Goal: Task Accomplishment & Management: Manage account settings

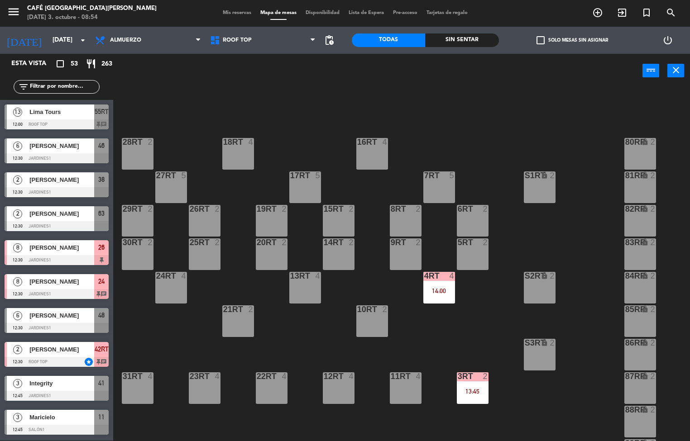
scroll to position [335, 0]
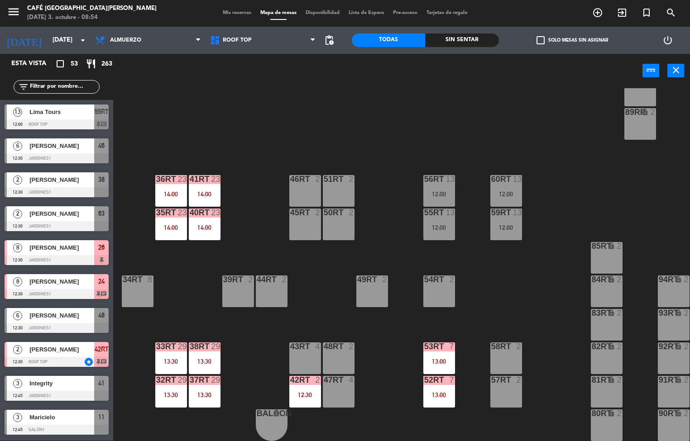
click at [507, 178] on div at bounding box center [505, 179] width 15 height 8
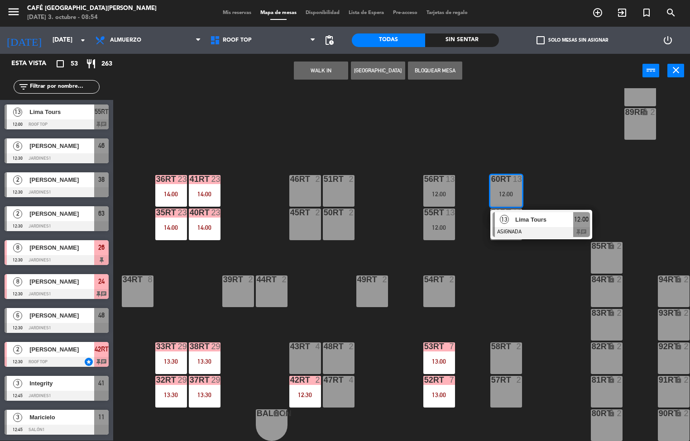
click at [548, 215] on span "Lima Tours" at bounding box center [544, 220] width 58 height 10
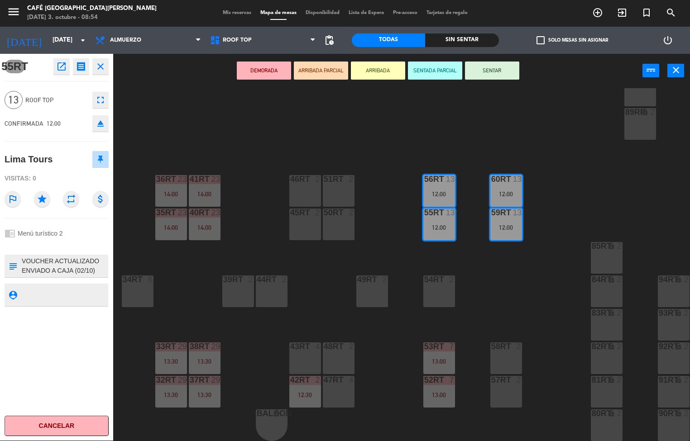
click at [62, 68] on icon "open_in_new" at bounding box center [61, 66] width 11 height 11
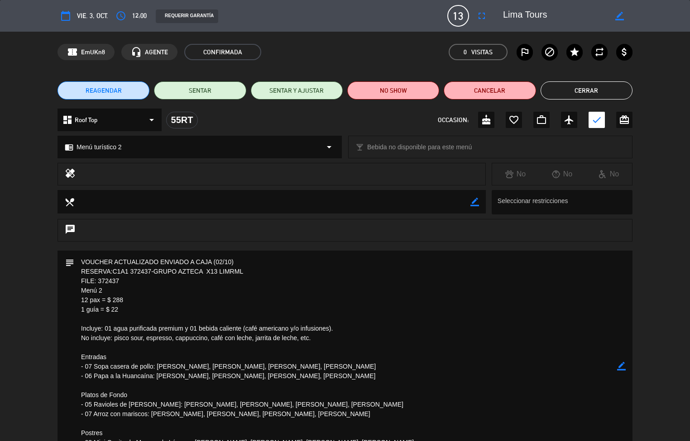
click at [608, 90] on button "Cerrar" at bounding box center [587, 90] width 92 height 18
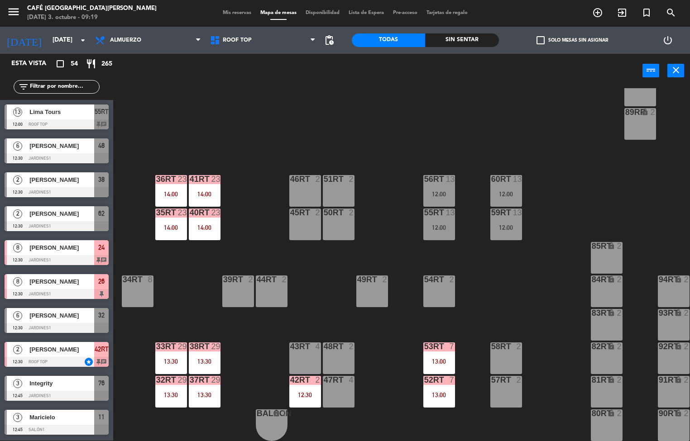
click at [441, 216] on div "55RT 13 12:00" at bounding box center [439, 225] width 32 height 32
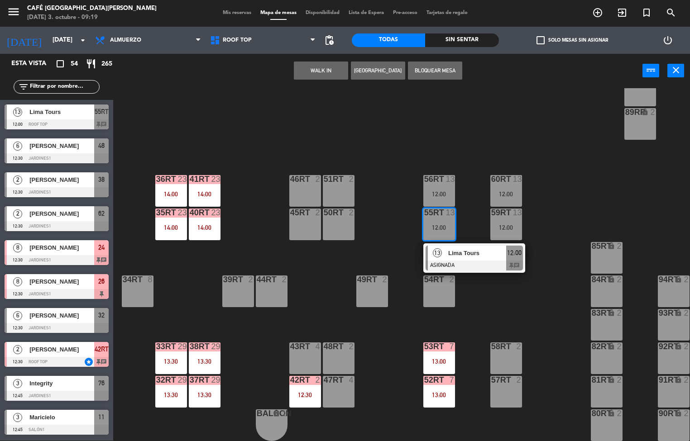
click at [484, 253] on span "Lima Tours" at bounding box center [477, 254] width 58 height 10
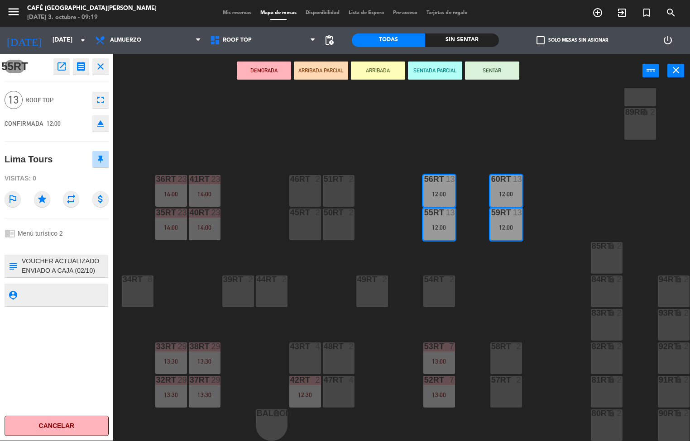
click at [59, 68] on icon "open_in_new" at bounding box center [61, 66] width 11 height 11
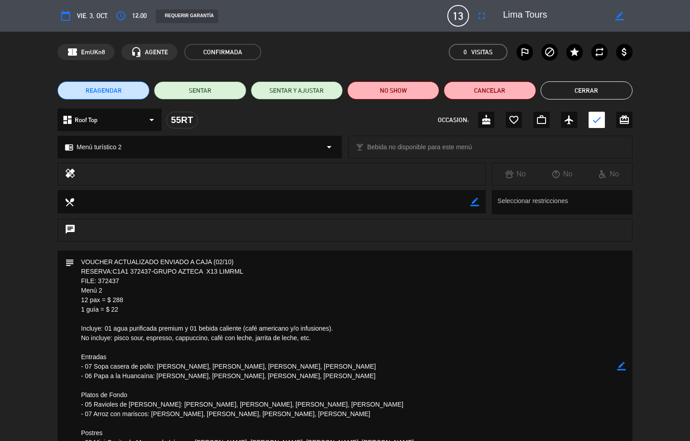
scroll to position [0, 0]
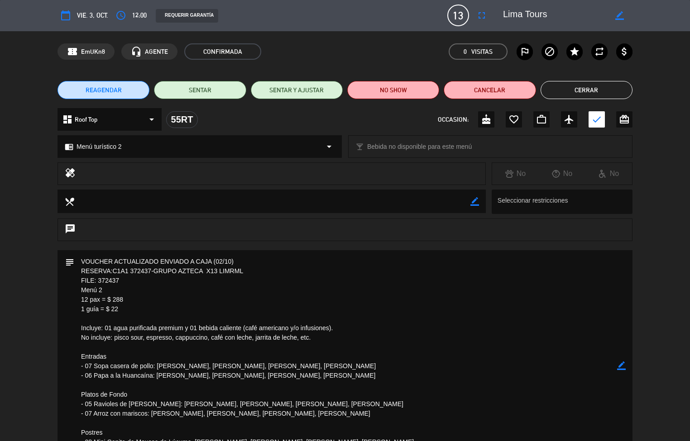
click at [608, 88] on button "Cerrar" at bounding box center [587, 90] width 92 height 18
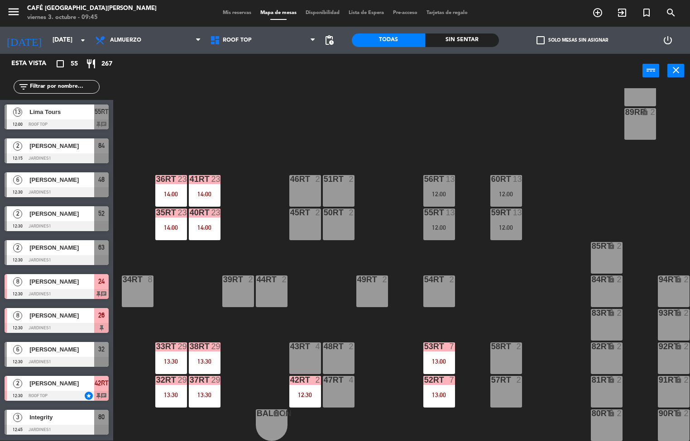
click at [197, 392] on div "13:30" at bounding box center [205, 395] width 32 height 6
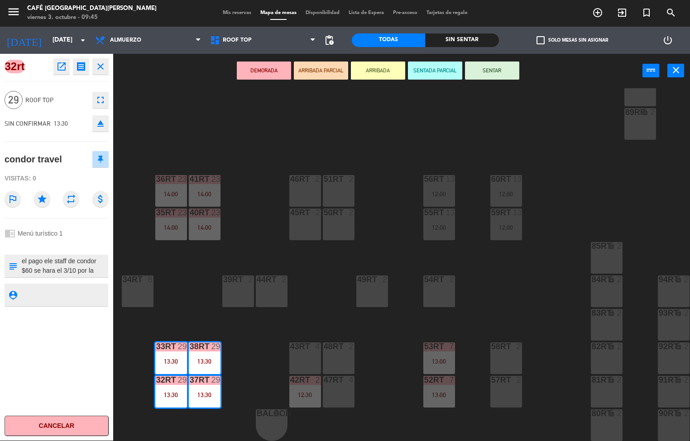
click at [62, 70] on icon "open_in_new" at bounding box center [61, 66] width 11 height 11
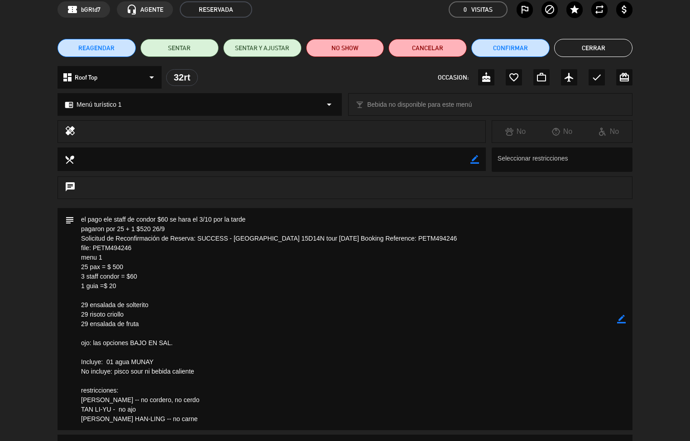
scroll to position [61, 0]
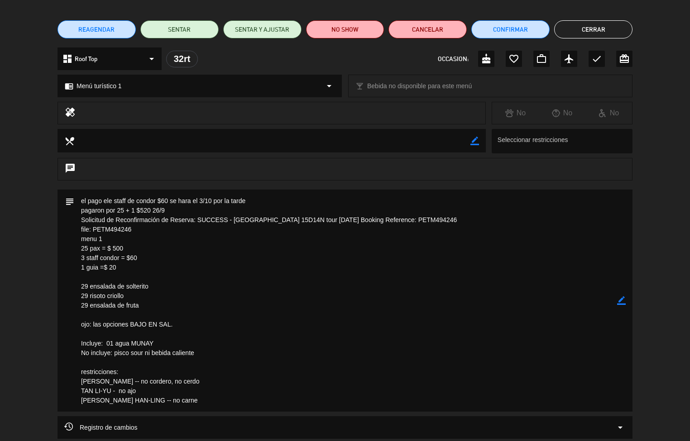
click at [307, 233] on textarea at bounding box center [345, 301] width 543 height 222
click at [304, 231] on textarea at bounding box center [345, 301] width 543 height 222
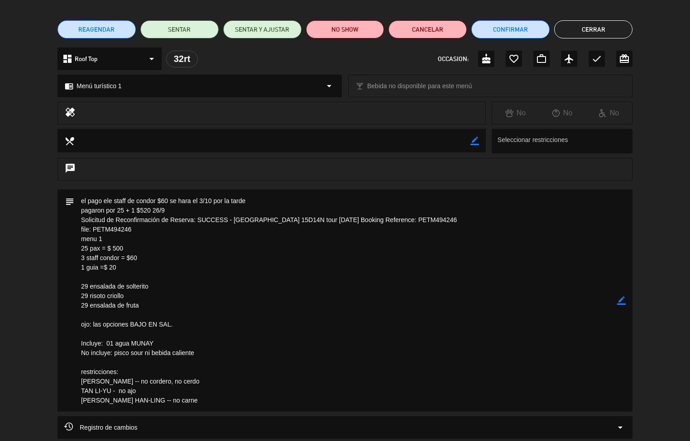
click at [83, 88] on span "Menú turístico 1" at bounding box center [99, 86] width 45 height 10
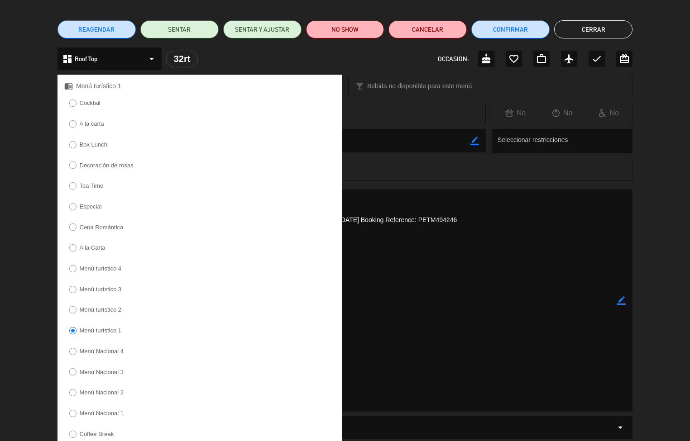
click at [72, 395] on input "Menú Nacional 2" at bounding box center [72, 392] width 6 height 6
radio input "true"
click at [34, 371] on div "subject border_color" at bounding box center [345, 303] width 690 height 227
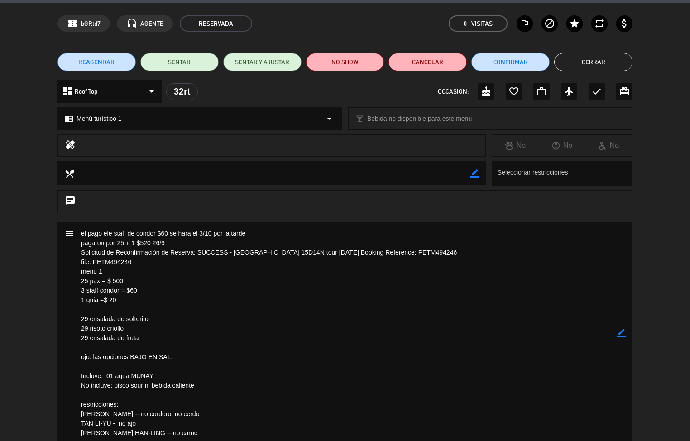
scroll to position [0, 0]
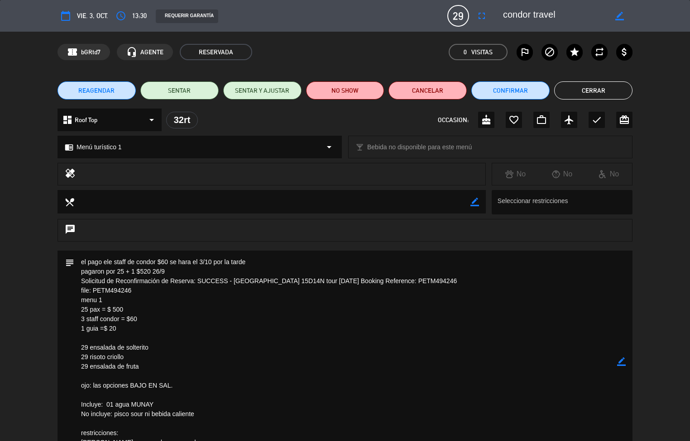
click at [146, 120] on icon "arrow_drop_down" at bounding box center [151, 120] width 11 height 11
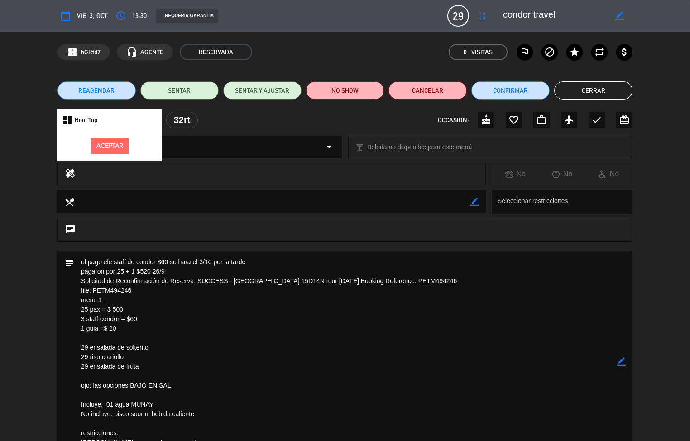
click at [44, 132] on div "dashboard Roof Top Aceptar 32rt OCCASION: cake favorite_border work_outline air…" at bounding box center [345, 125] width 690 height 32
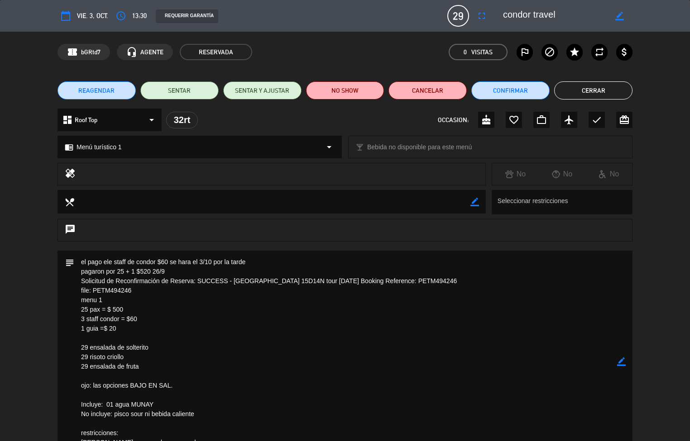
click at [593, 90] on button "Cerrar" at bounding box center [593, 90] width 78 height 18
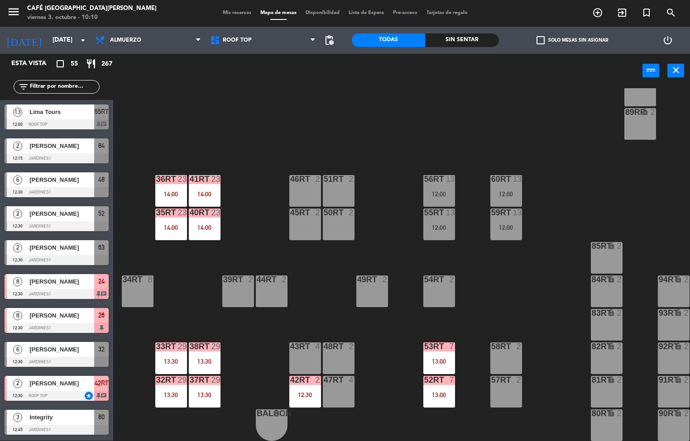
scroll to position [116, 0]
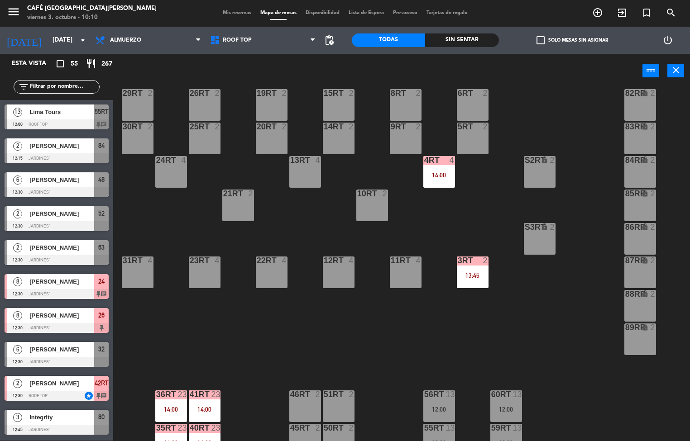
click at [470, 277] on div "13:45" at bounding box center [473, 276] width 32 height 6
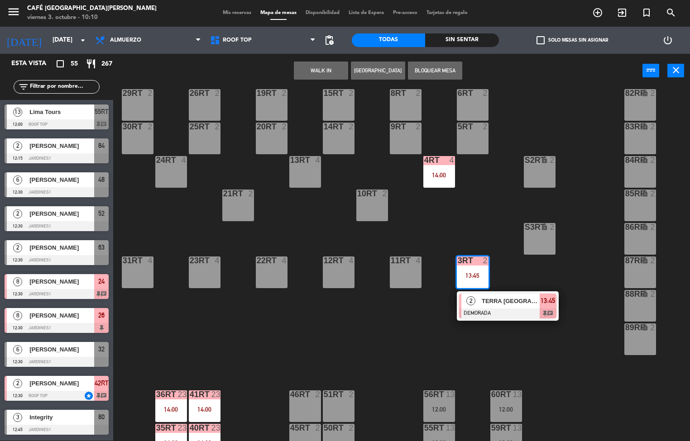
click at [512, 310] on div at bounding box center [507, 314] width 97 height 10
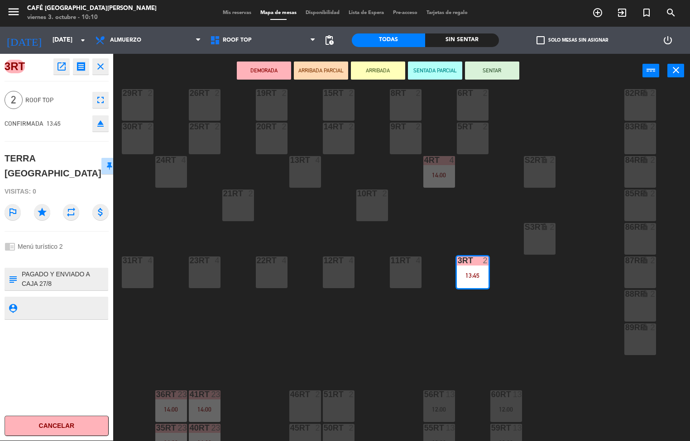
click at [409, 346] on div "18RT 4 16RT 4 28RT 2 80RR lock 2 27RT 5 7RT 5 S1RT lock 2 17RT 5 81RR lock 2 29…" at bounding box center [405, 264] width 570 height 353
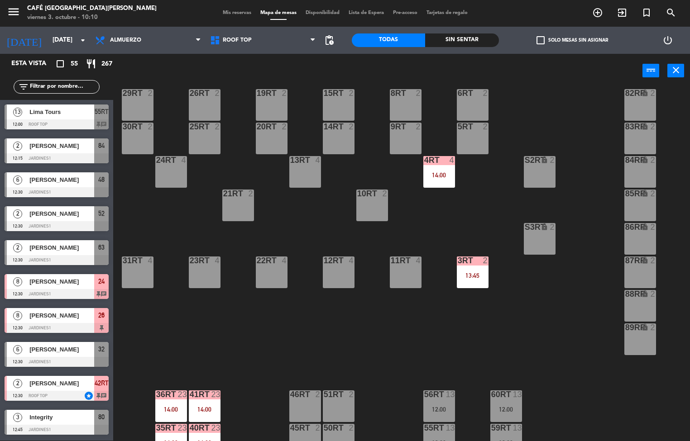
scroll to position [0, 0]
click at [434, 163] on div at bounding box center [438, 160] width 15 height 8
click at [447, 342] on div "18RT 4 16RT 4 28RT 2 80RR lock 2 27RT 5 7RT 5 S1RT lock 2 17RT 5 81RR lock 2 29…" at bounding box center [405, 264] width 570 height 353
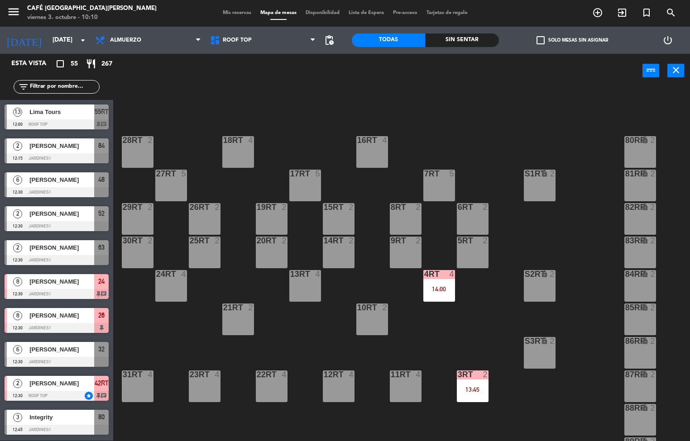
scroll to position [0, 0]
